Goal: Task Accomplishment & Management: Use online tool/utility

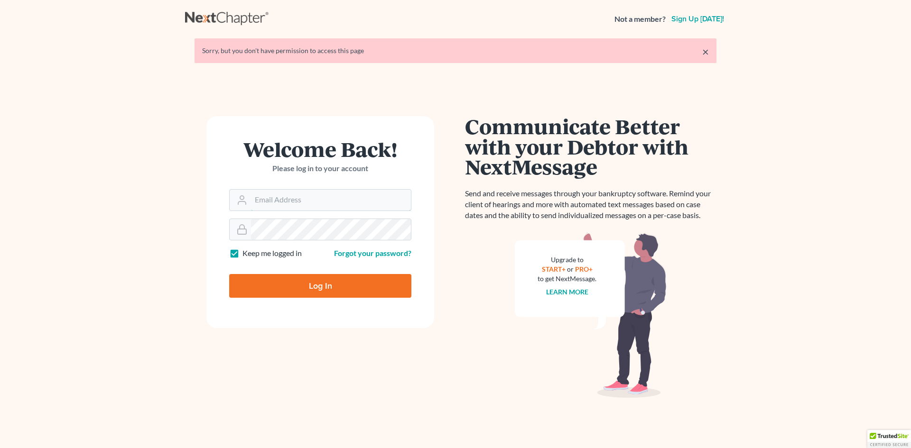
type input "[EMAIL_ADDRESS][DOMAIN_NAME]"
click at [300, 279] on input "Log In" at bounding box center [320, 286] width 182 height 24
type input "Thinking..."
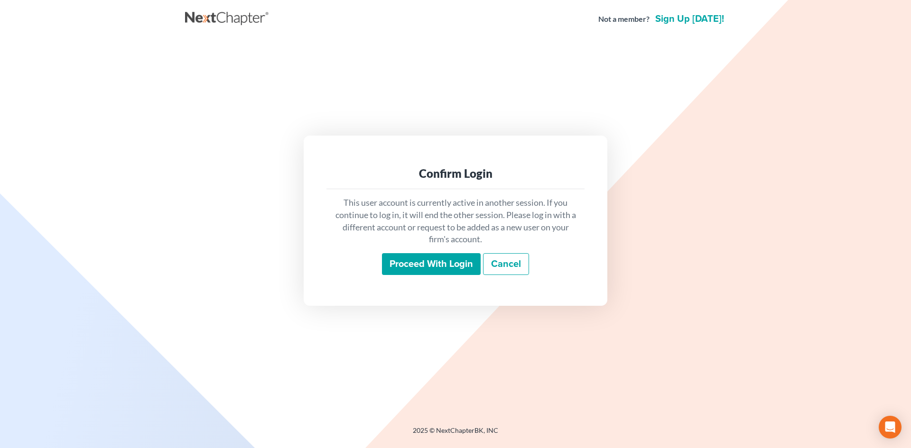
click at [388, 271] on input "Proceed with login" at bounding box center [431, 264] width 99 height 22
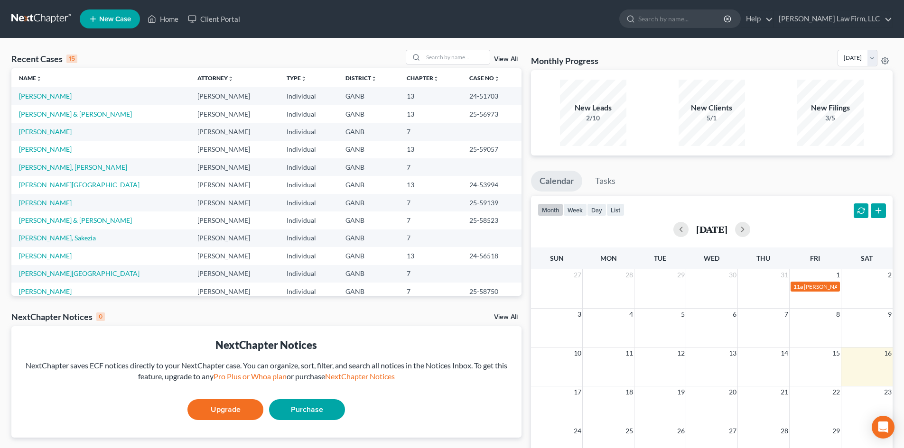
click at [31, 204] on link "[PERSON_NAME]" at bounding box center [45, 203] width 53 height 8
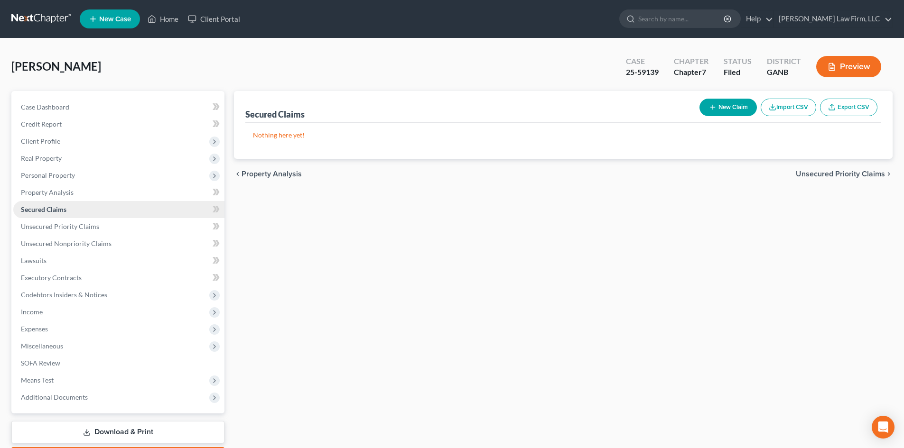
click at [37, 206] on span "Secured Claims" at bounding box center [44, 209] width 46 height 8
click at [58, 196] on span "Property Analysis" at bounding box center [47, 192] width 53 height 8
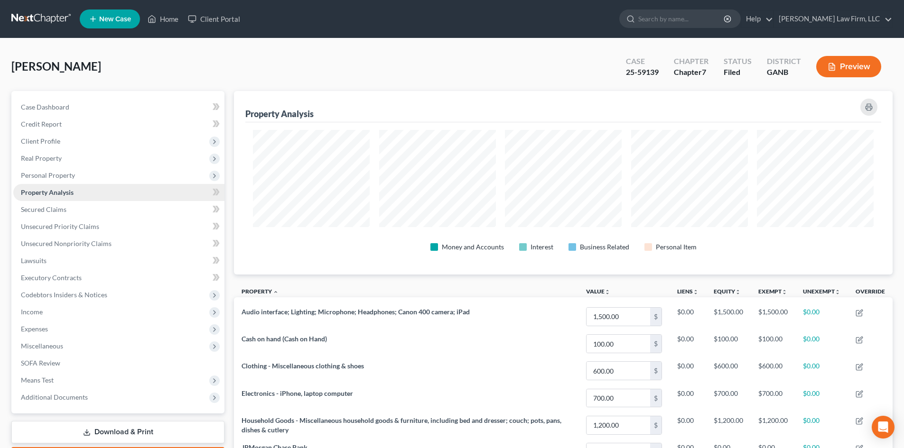
scroll to position [184, 659]
click at [54, 177] on span "Personal Property" at bounding box center [48, 175] width 54 height 8
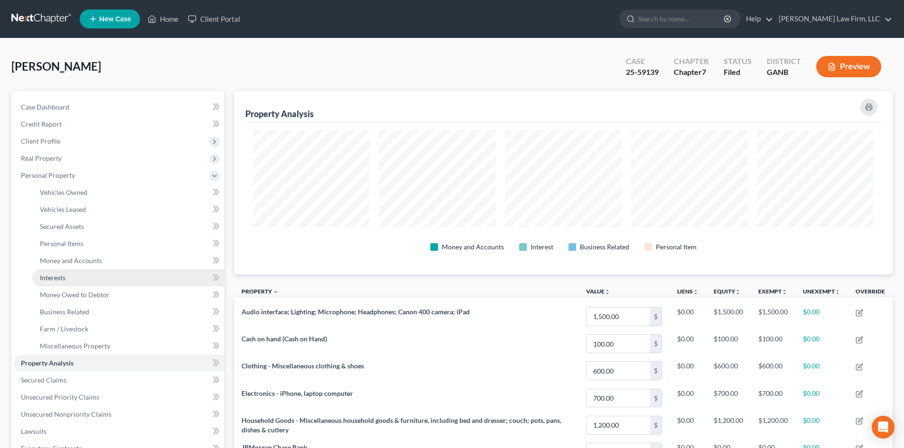
click at [54, 274] on span "Interests" at bounding box center [53, 278] width 26 height 8
